Goal: Find specific page/section: Find specific page/section

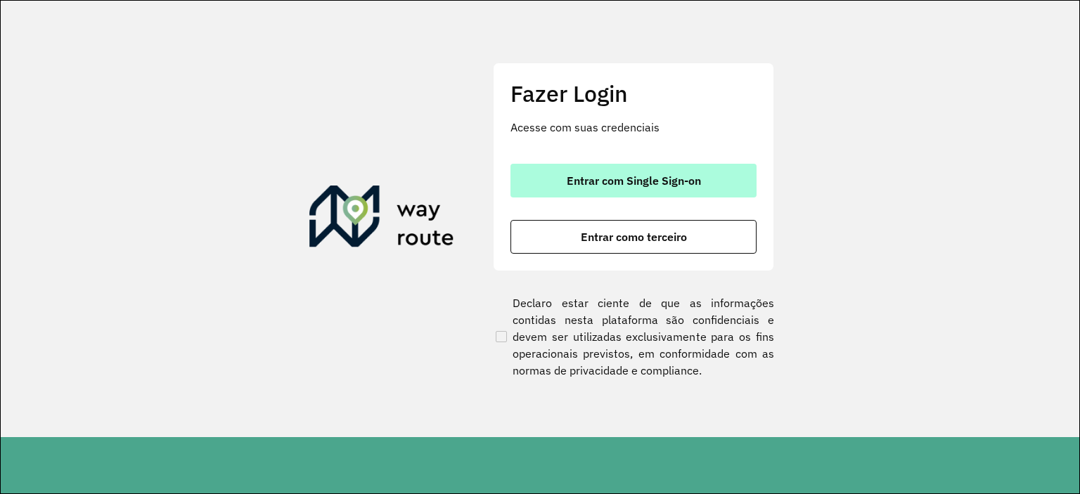
click at [593, 186] on span "Entrar com Single Sign-on" at bounding box center [634, 180] width 134 height 11
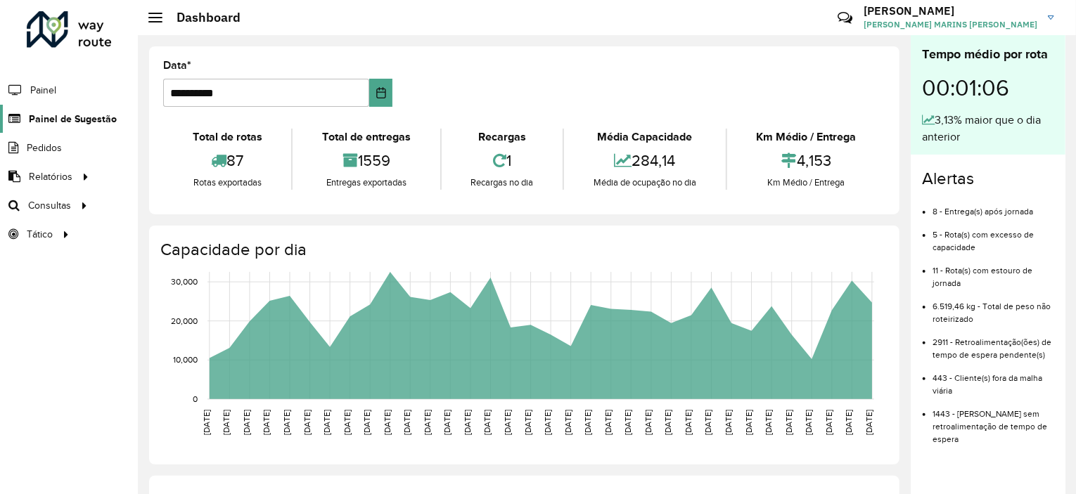
click at [48, 117] on span "Painel de Sugestão" at bounding box center [73, 119] width 88 height 15
